Goal: Navigation & Orientation: Find specific page/section

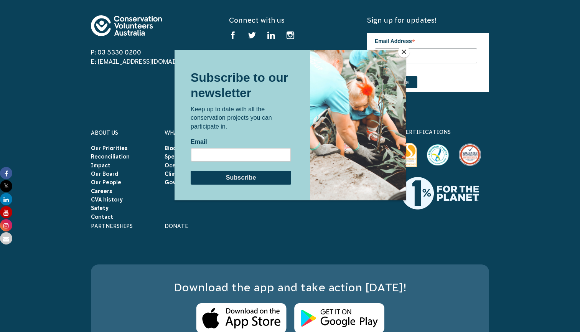
scroll to position [2782, 0]
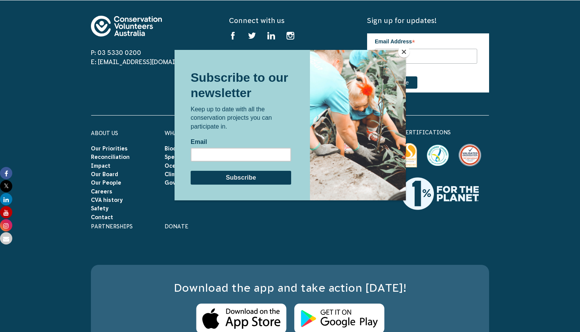
click at [405, 52] on button "Close" at bounding box center [404, 52] width 12 height 12
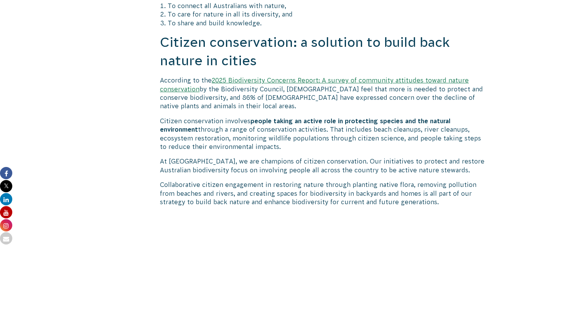
scroll to position [807, 0]
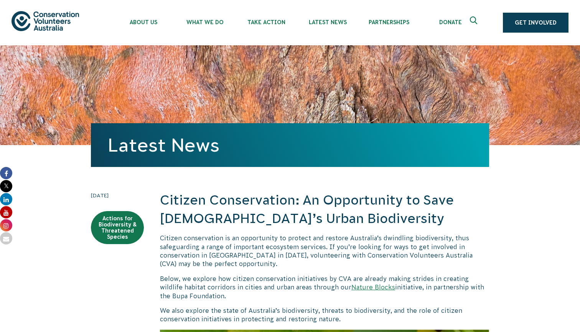
click at [250, 102] on div "Latest News" at bounding box center [290, 95] width 398 height 100
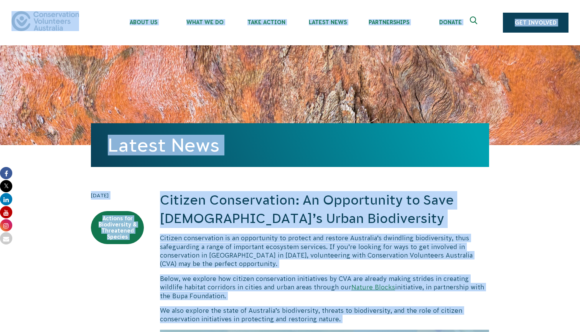
copy body "About Us Our Priorities Reconciliation Impact Our Board Our People Careers CVA …"
click at [166, 77] on div "Latest News" at bounding box center [290, 95] width 398 height 100
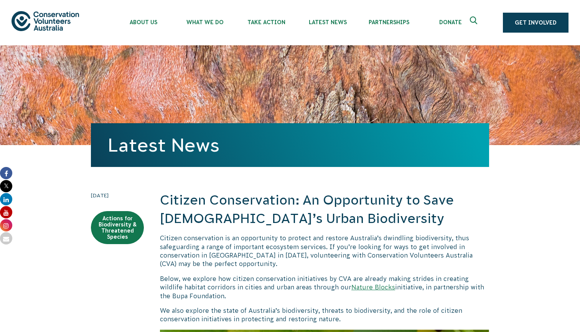
click at [166, 77] on div "Latest News" at bounding box center [290, 95] width 398 height 100
